Goal: Information Seeking & Learning: Check status

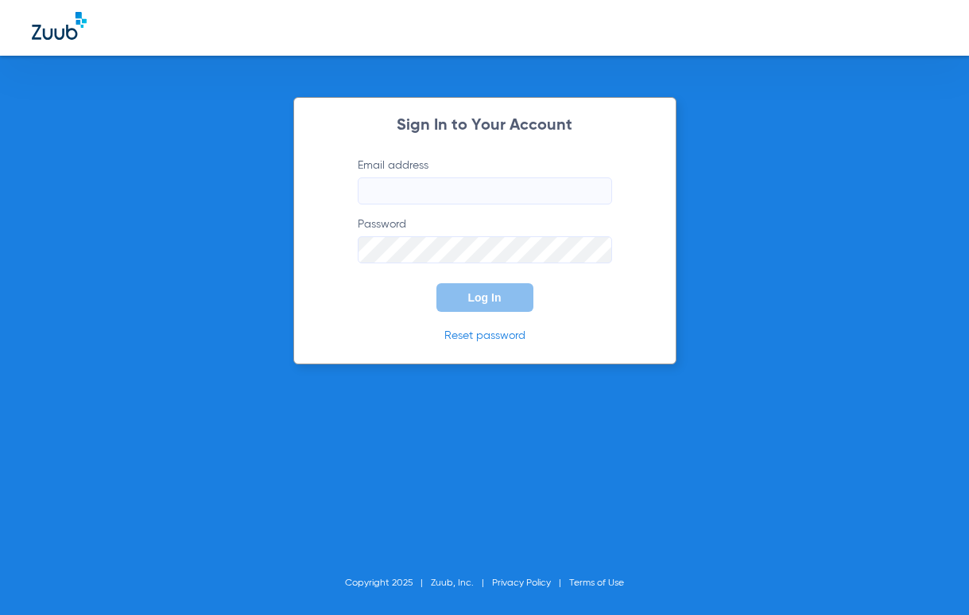
click at [408, 196] on input "Email address" at bounding box center [485, 190] width 254 height 27
type input "[EMAIL_ADDRESS][DOMAIN_NAME]"
click at [437, 283] on button "Log In" at bounding box center [485, 297] width 97 height 29
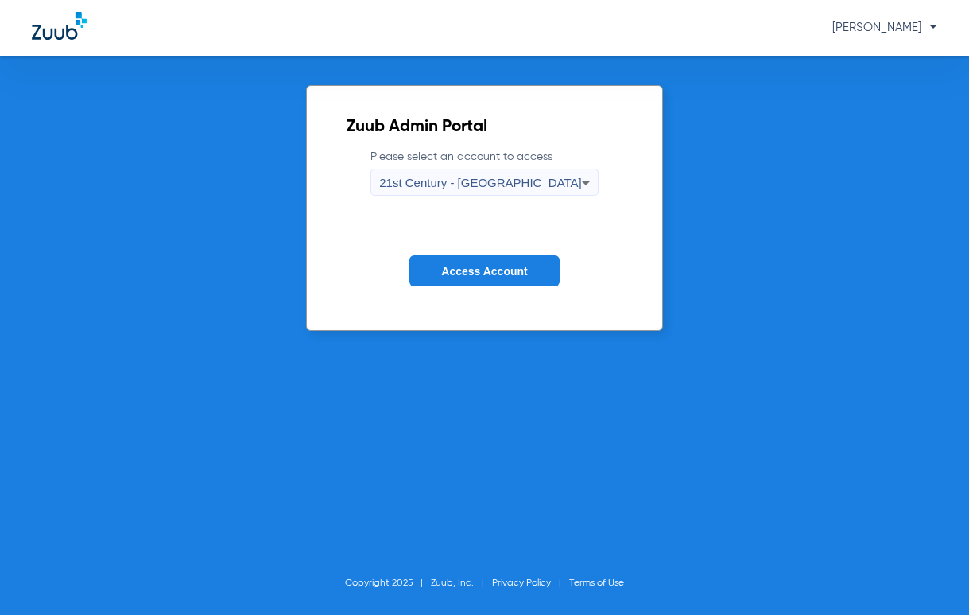
click at [534, 184] on span "21st Century - [GEOGRAPHIC_DATA]" at bounding box center [480, 183] width 203 height 14
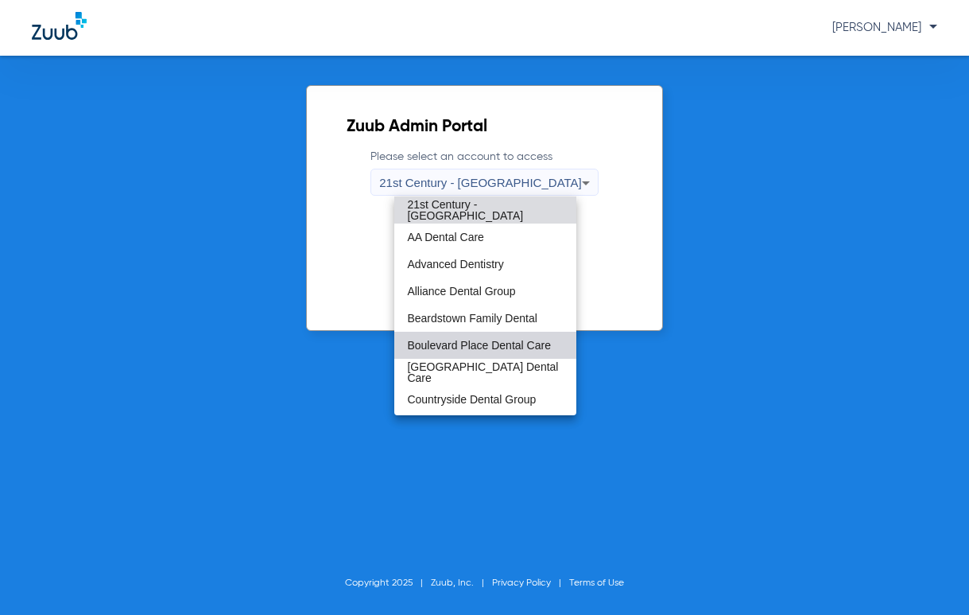
click at [510, 345] on span "Boulevard Place Dental Care" at bounding box center [479, 345] width 144 height 11
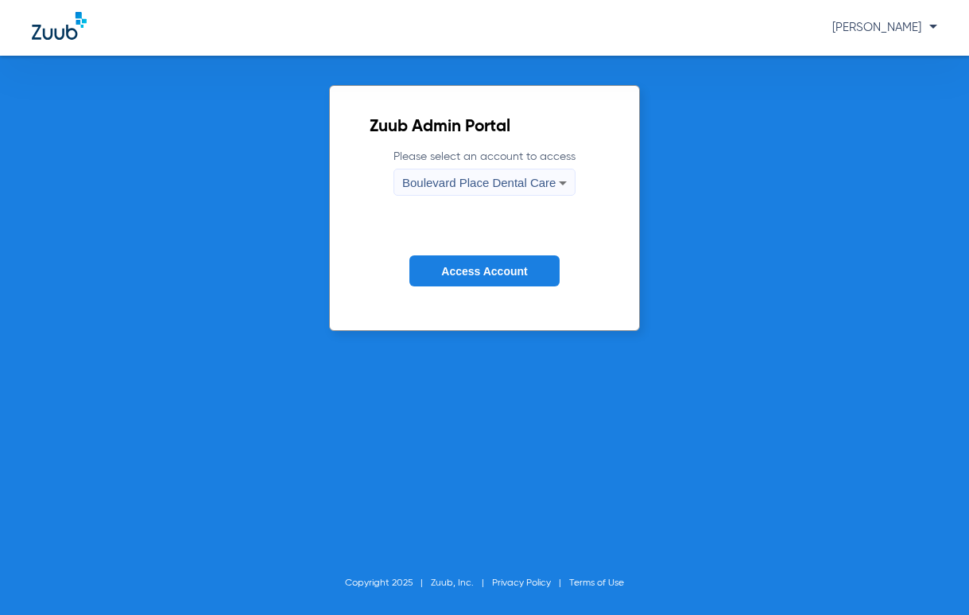
click at [486, 266] on span "Access Account" at bounding box center [484, 271] width 86 height 13
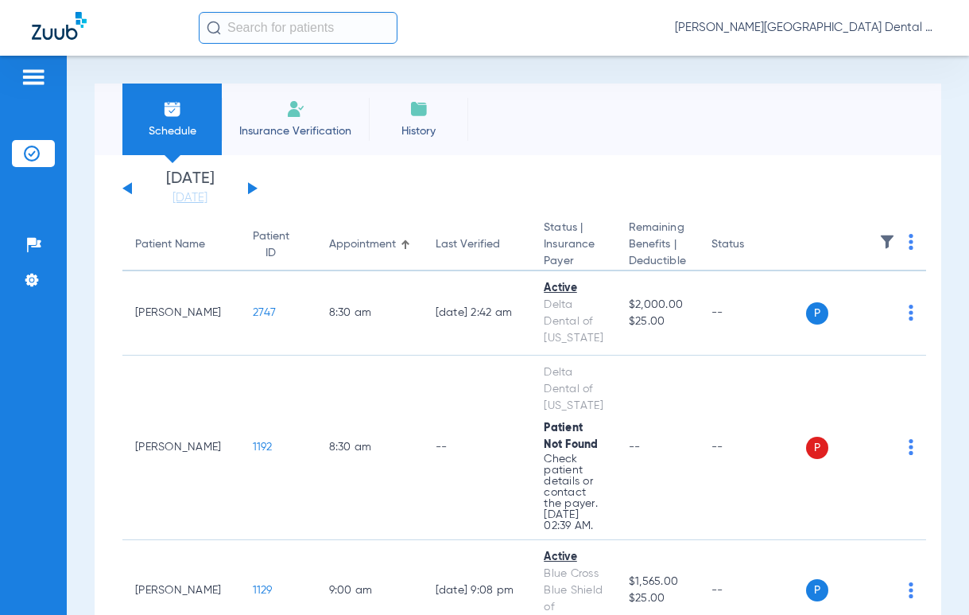
click at [254, 189] on button at bounding box center [253, 188] width 10 height 12
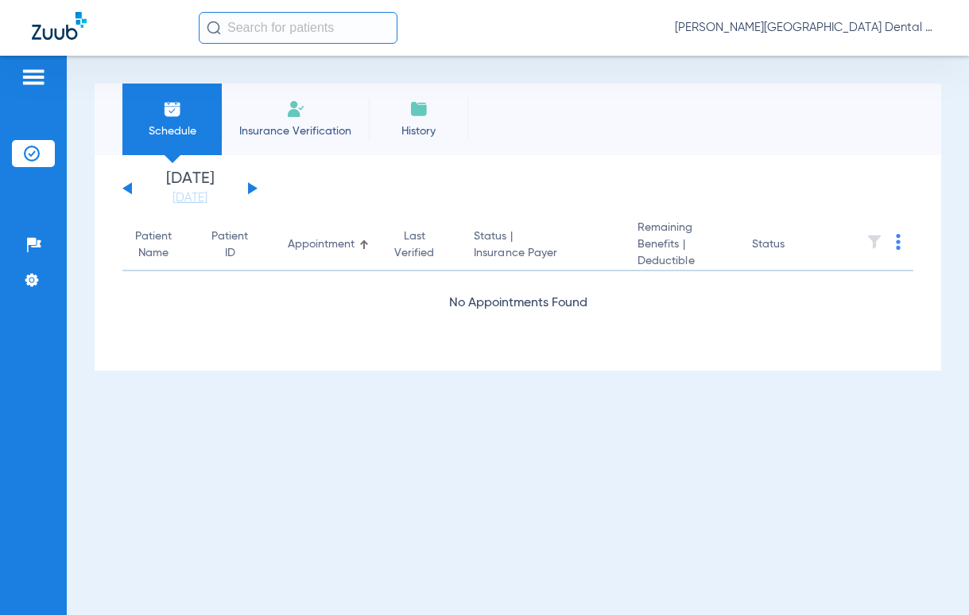
click at [254, 189] on button at bounding box center [253, 188] width 10 height 12
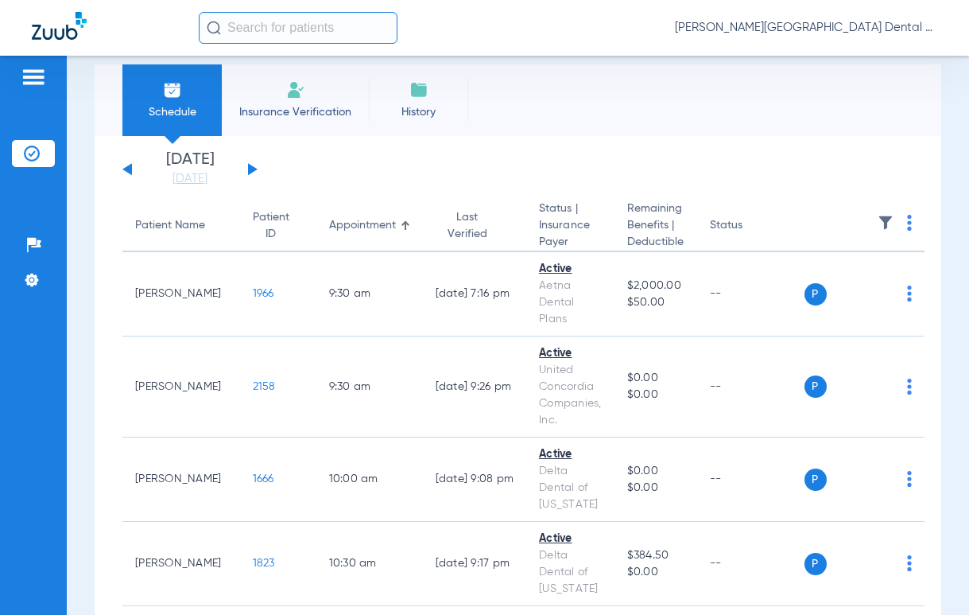
scroll to position [10, 0]
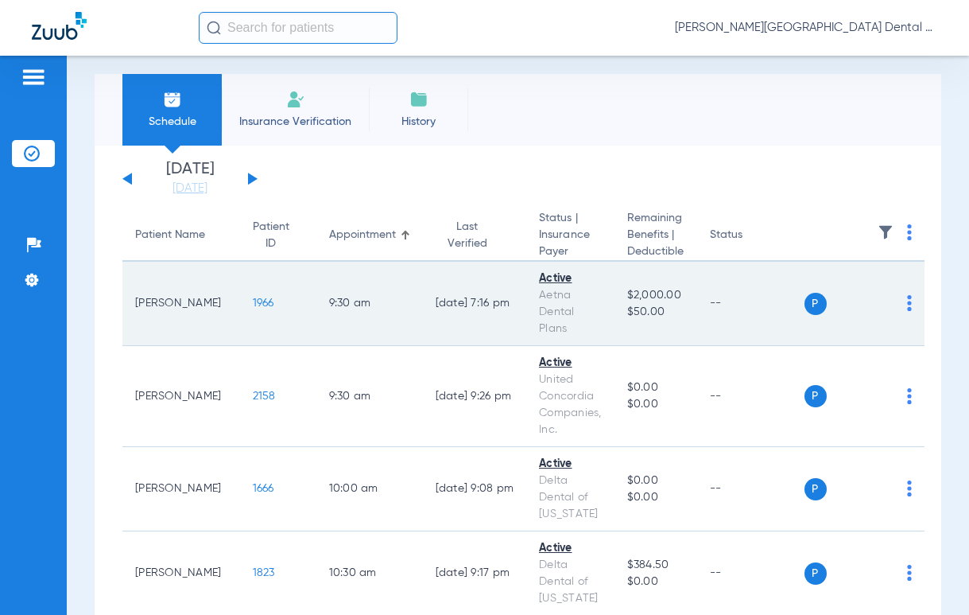
click at [253, 305] on span "1966" at bounding box center [263, 302] width 21 height 11
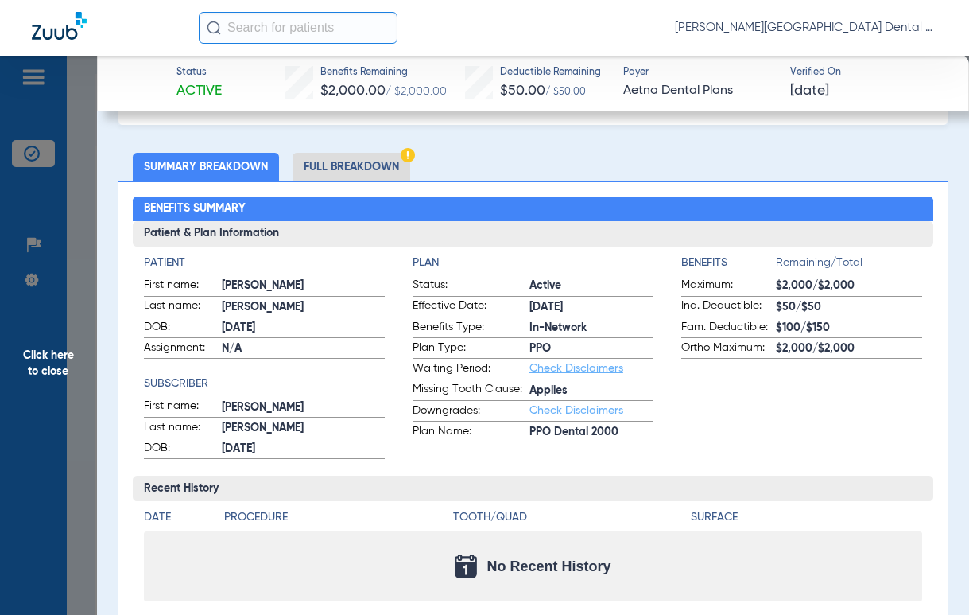
scroll to position [84, 0]
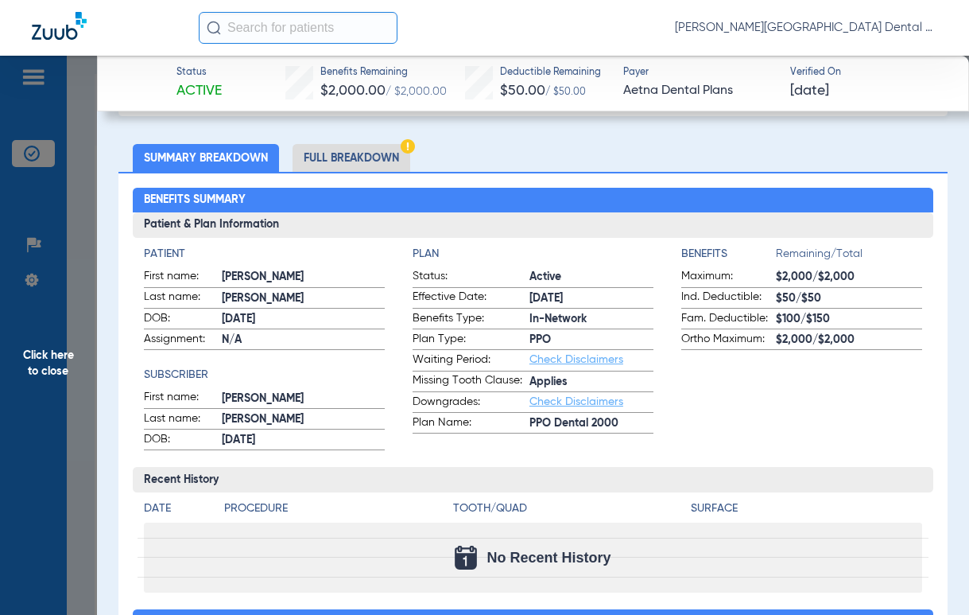
click at [359, 162] on li "Full Breakdown" at bounding box center [352, 158] width 118 height 28
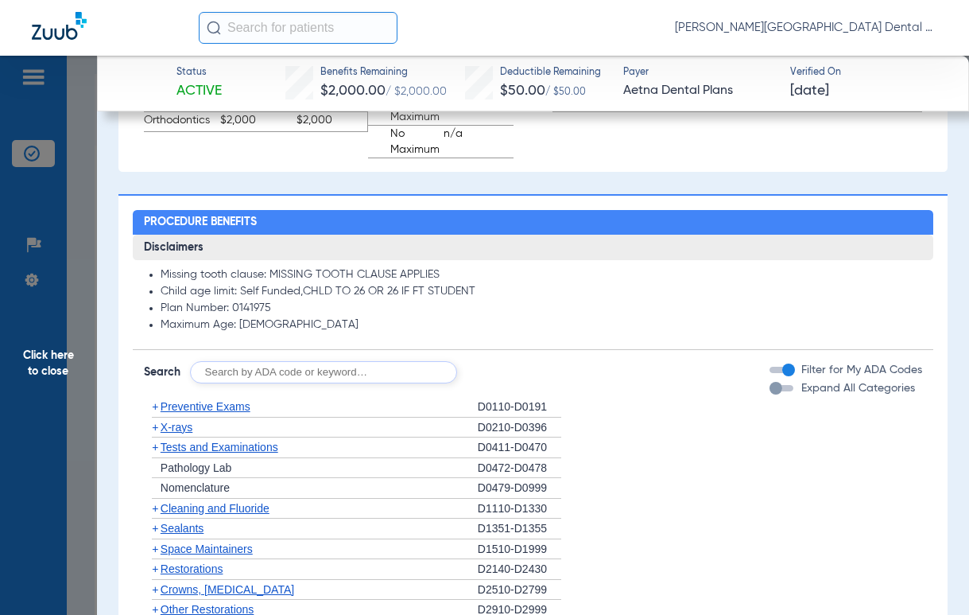
scroll to position [1208, 0]
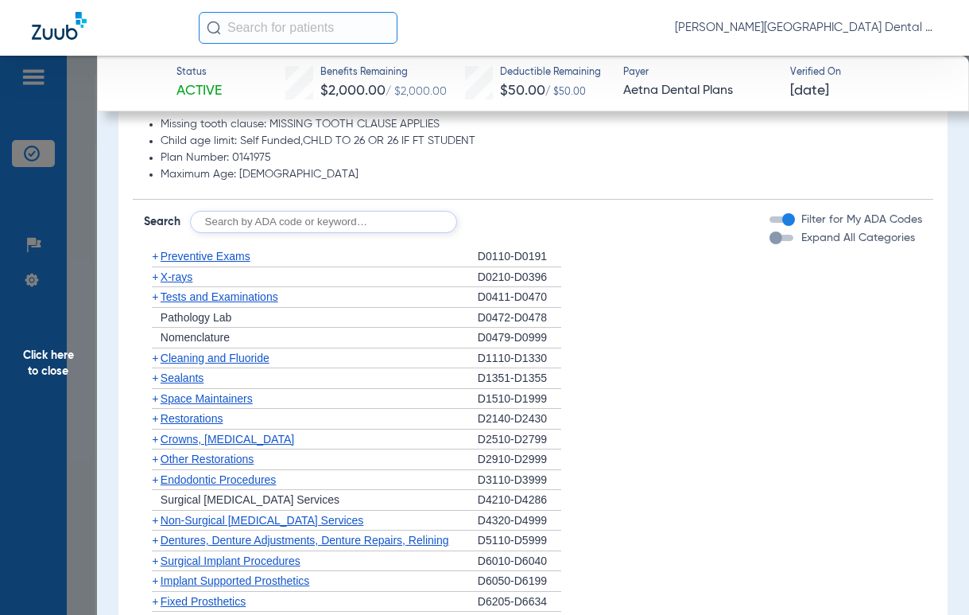
click at [157, 262] on span "+" at bounding box center [155, 256] width 6 height 13
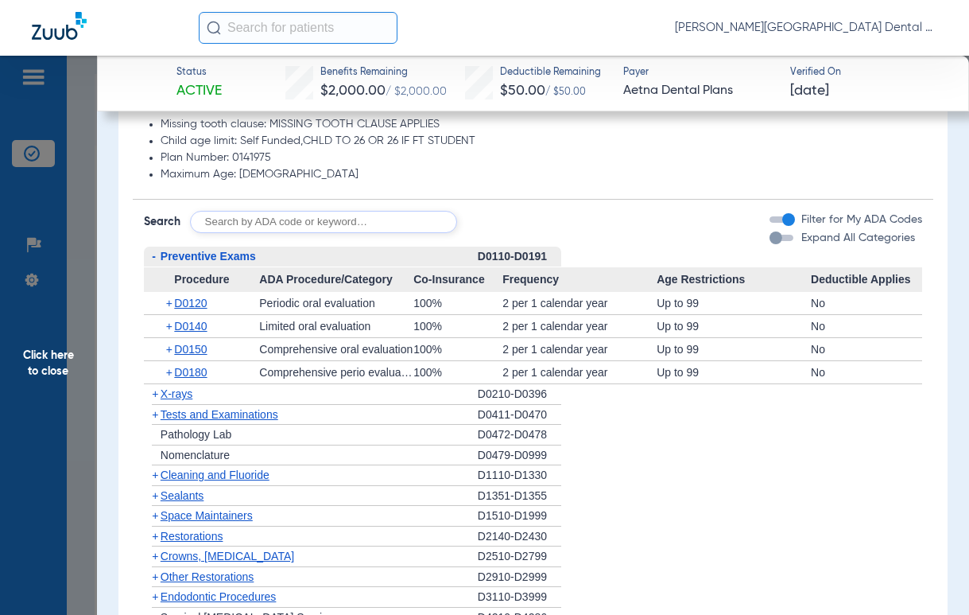
click at [157, 266] on span "-" at bounding box center [152, 256] width 17 height 20
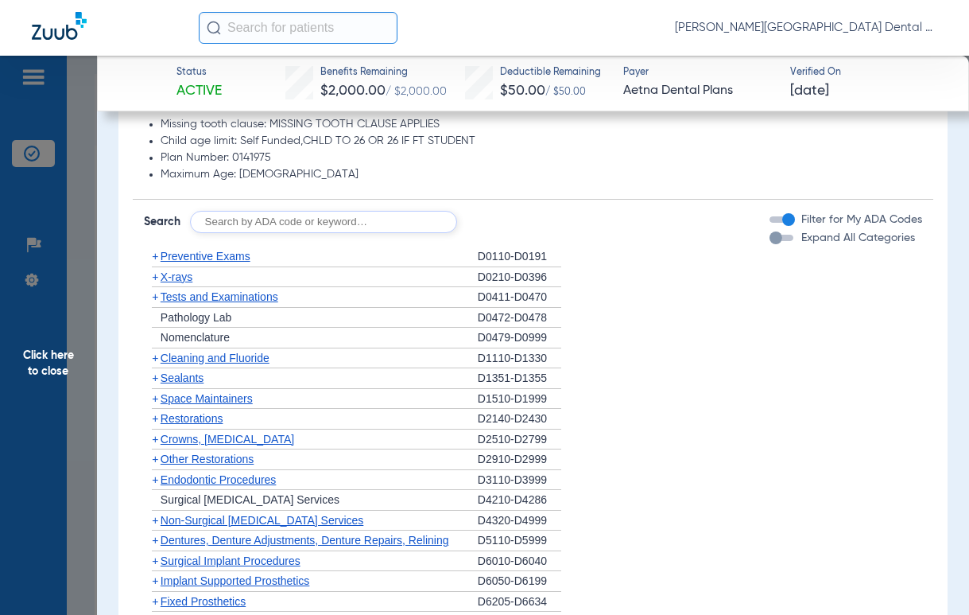
click at [774, 241] on div "button" at bounding box center [782, 238] width 24 height 6
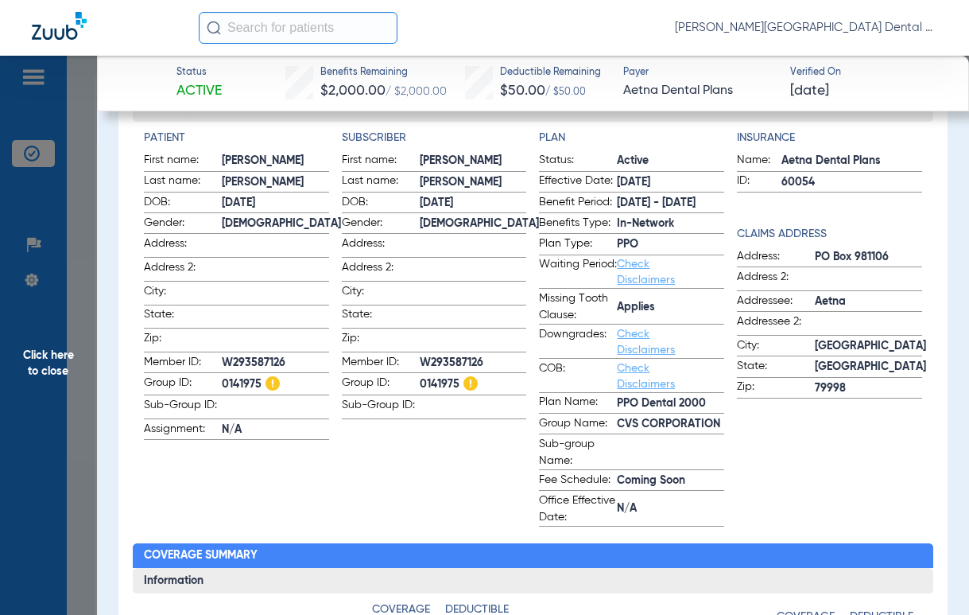
scroll to position [0, 0]
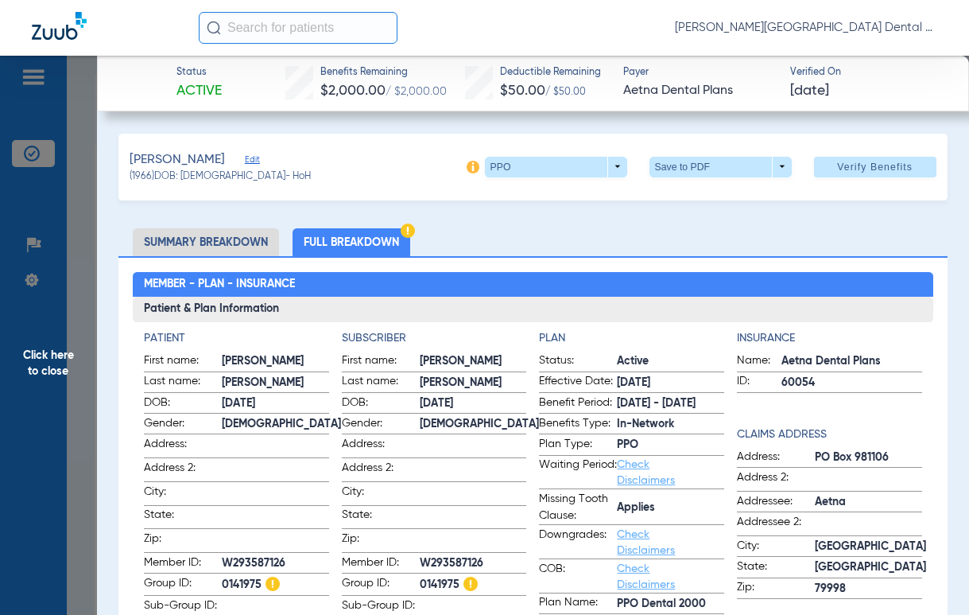
click at [213, 242] on li "Summary Breakdown" at bounding box center [206, 242] width 146 height 28
